Goal: Information Seeking & Learning: Learn about a topic

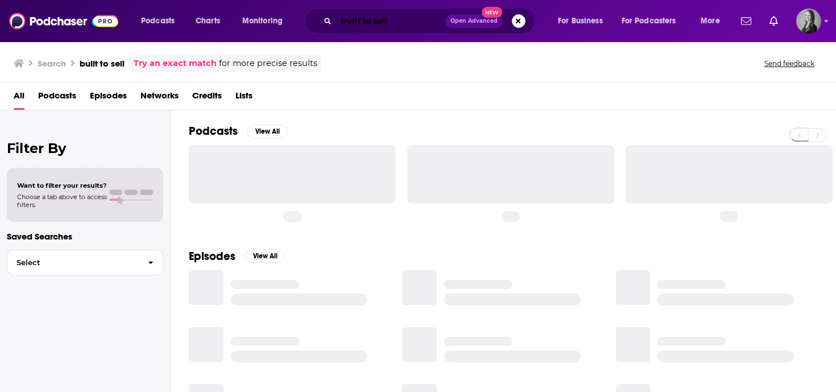
click at [408, 25] on input "built to sell" at bounding box center [390, 21] width 109 height 18
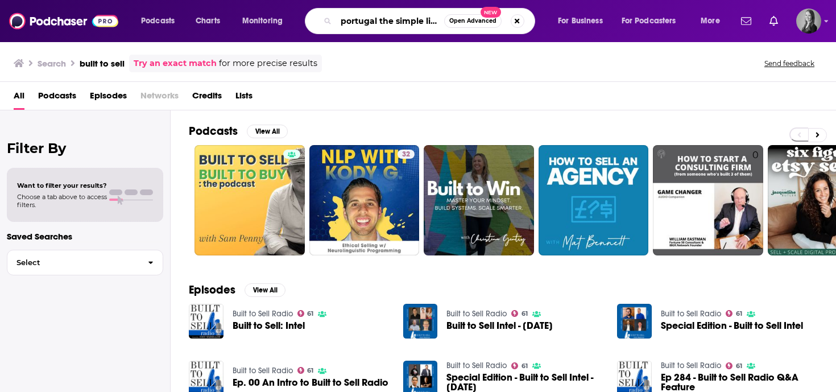
type input "portugal the simple life"
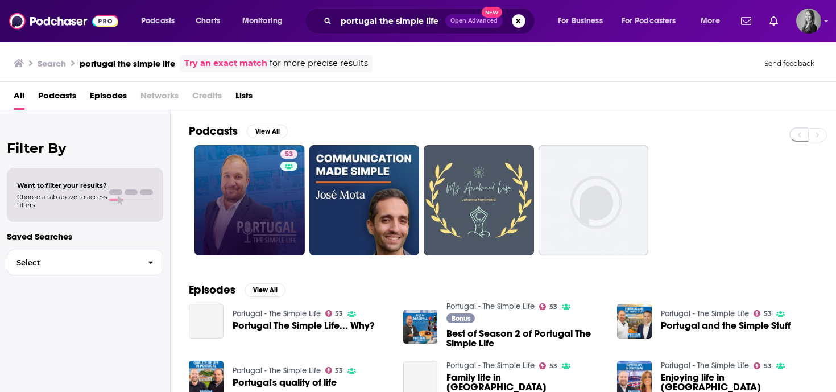
click at [228, 230] on link "53" at bounding box center [249, 200] width 110 height 110
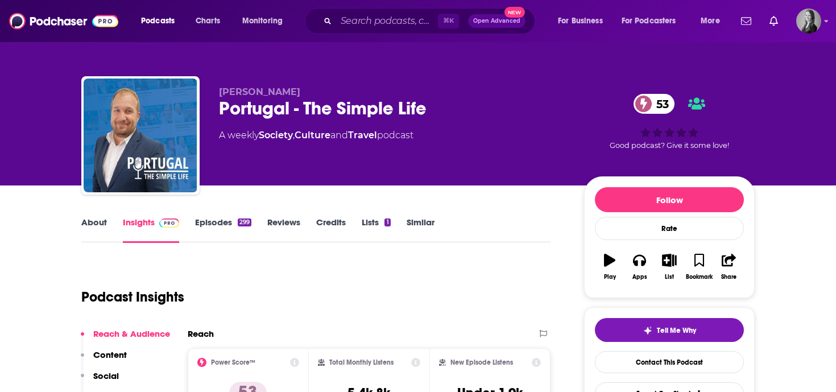
click at [220, 215] on div "About Insights Episodes 299 Reviews Credits Lists 1 Similar" at bounding box center [315, 229] width 469 height 28
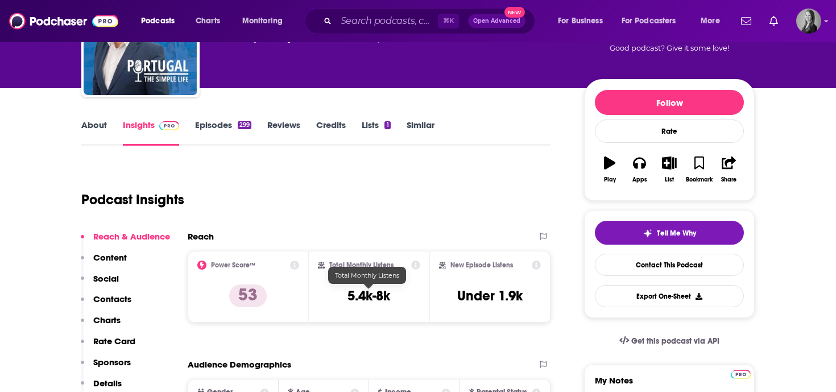
scroll to position [105, 0]
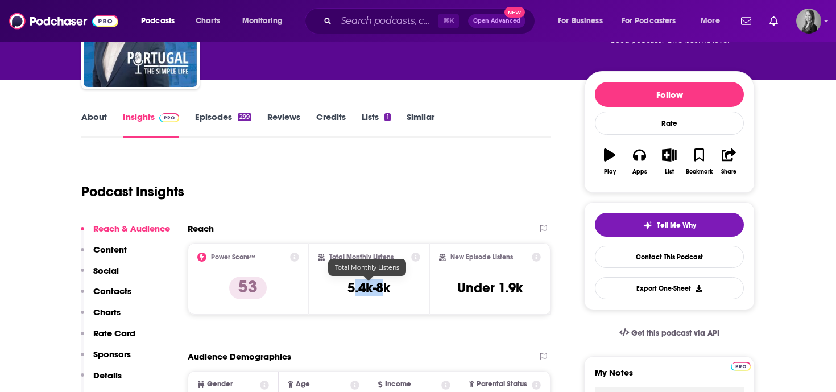
drag, startPoint x: 385, startPoint y: 286, endPoint x: 351, endPoint y: 284, distance: 34.2
click at [351, 284] on h3 "5.4k-8k" at bounding box center [368, 287] width 43 height 17
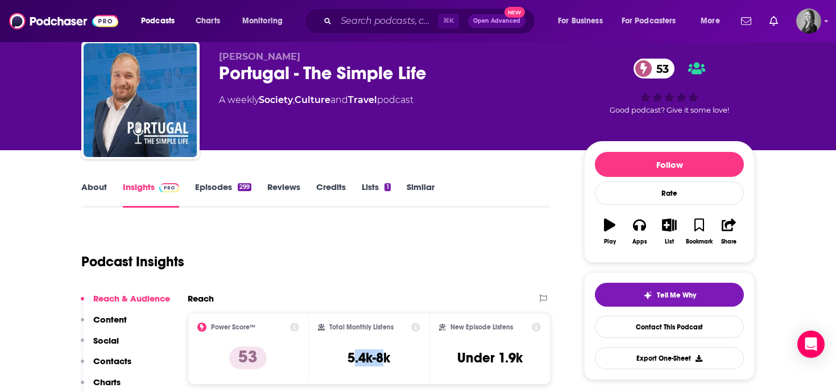
scroll to position [14, 0]
